Goal: Transaction & Acquisition: Subscribe to service/newsletter

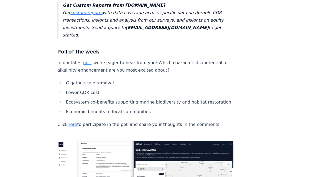
scroll to position [1373, 0]
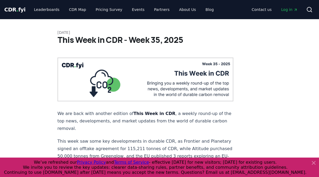
click at [16, 7] on span "." at bounding box center [17, 9] width 2 height 6
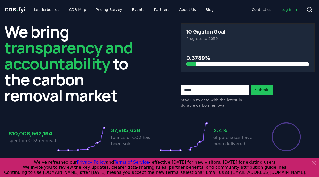
click at [314, 163] on icon at bounding box center [314, 163] width 6 height 6
